Goal: Task Accomplishment & Management: Use online tool/utility

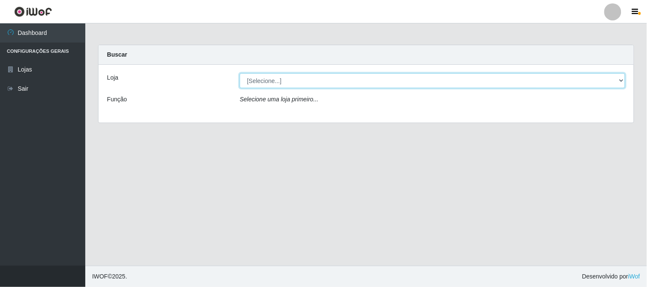
click at [281, 81] on select "[Selecione...] Super Vilton" at bounding box center [432, 80] width 385 height 15
select select "379"
click at [240, 73] on select "[Selecione...] Super Vilton" at bounding box center [432, 80] width 385 height 15
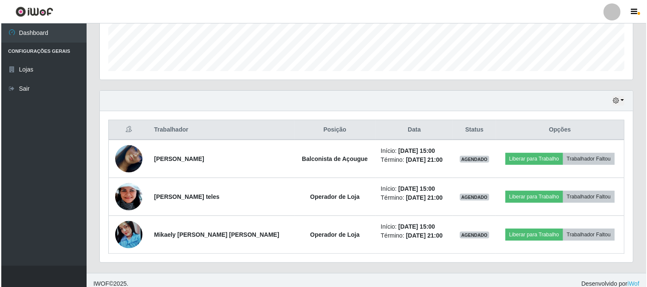
scroll to position [241, 0]
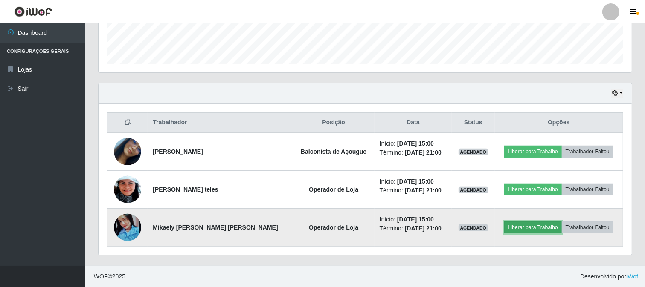
click at [508, 226] on button "Liberar para Trabalho" at bounding box center [533, 228] width 58 height 12
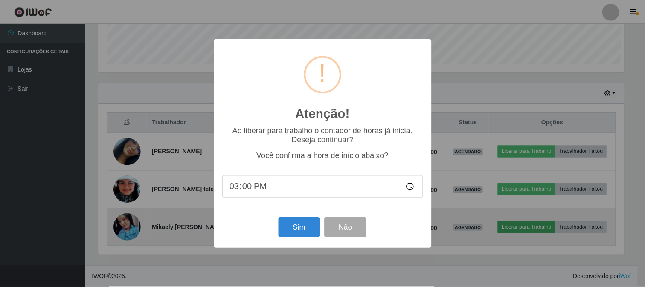
scroll to position [177, 527]
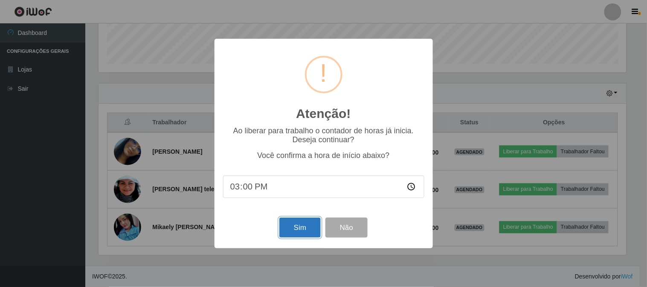
click at [300, 233] on button "Sim" at bounding box center [299, 228] width 41 height 20
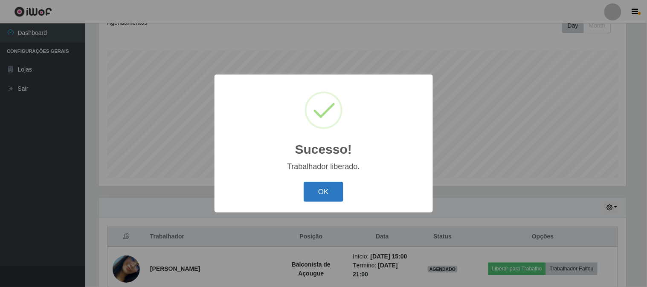
click at [322, 194] on button "OK" at bounding box center [324, 192] width 40 height 20
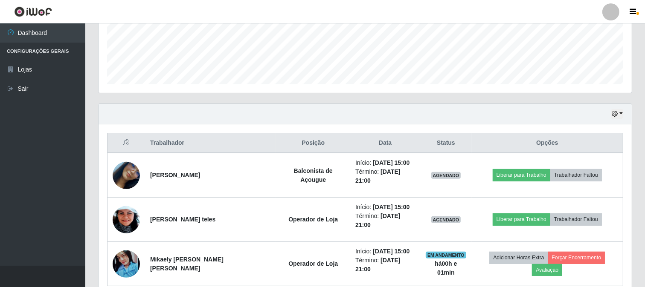
scroll to position [222, 0]
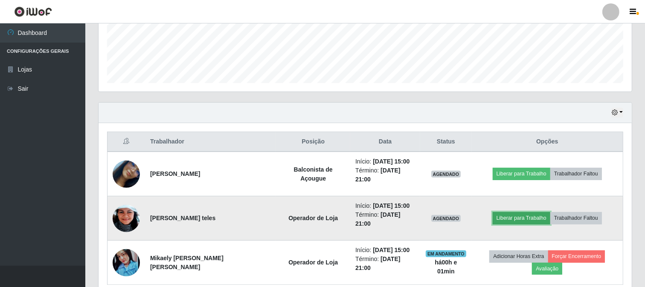
click at [504, 212] on button "Liberar para Trabalho" at bounding box center [522, 218] width 58 height 12
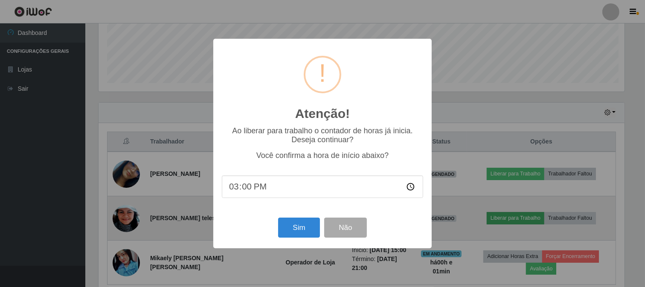
scroll to position [177, 527]
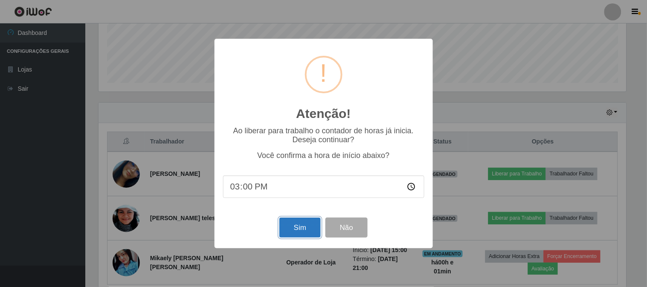
click at [305, 235] on button "Sim" at bounding box center [299, 228] width 41 height 20
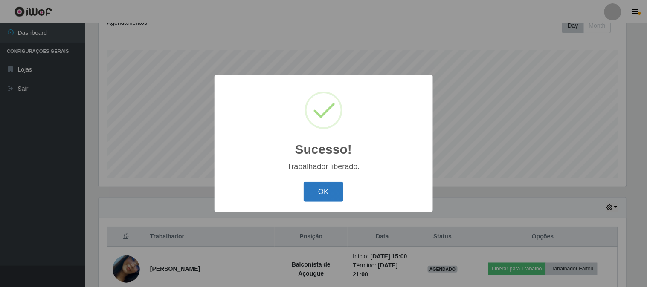
click at [319, 198] on button "OK" at bounding box center [324, 192] width 40 height 20
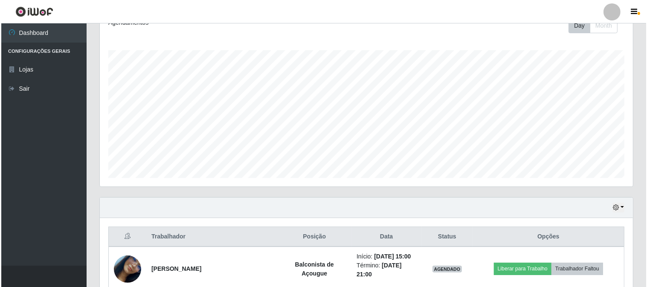
scroll to position [241, 0]
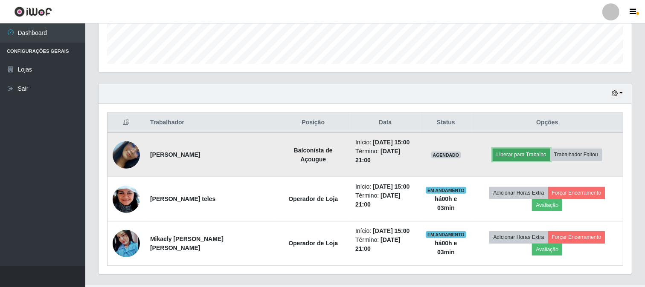
click at [527, 151] on button "Liberar para Trabalho" at bounding box center [522, 155] width 58 height 12
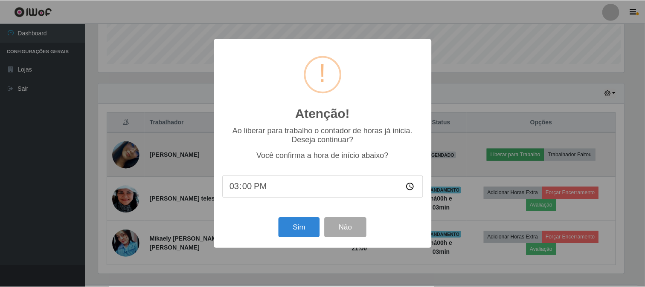
scroll to position [177, 527]
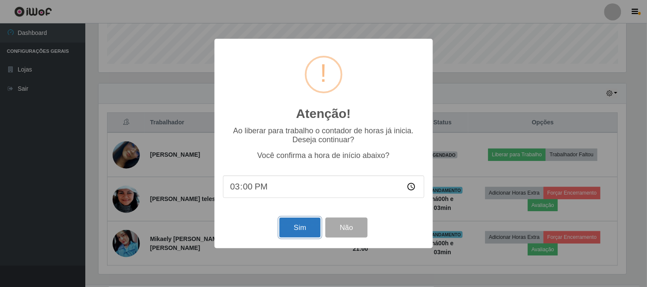
click at [306, 231] on button "Sim" at bounding box center [299, 228] width 41 height 20
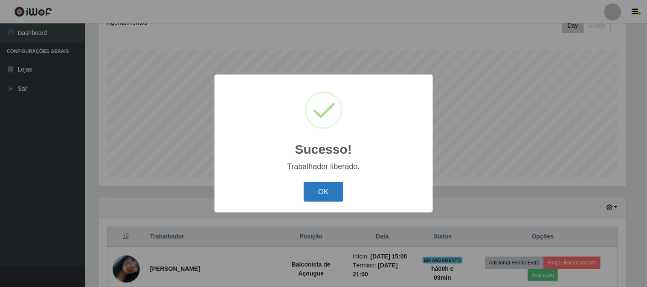
click at [314, 197] on button "OK" at bounding box center [324, 192] width 40 height 20
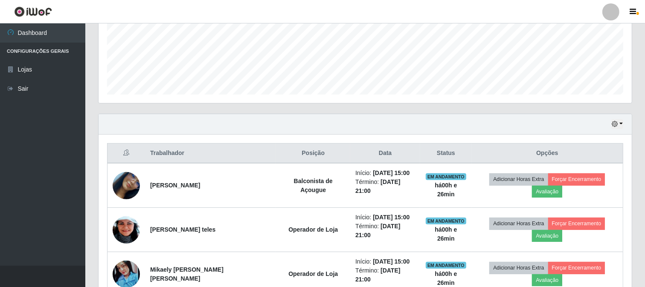
scroll to position [194, 0]
